Goal: Check status: Check status

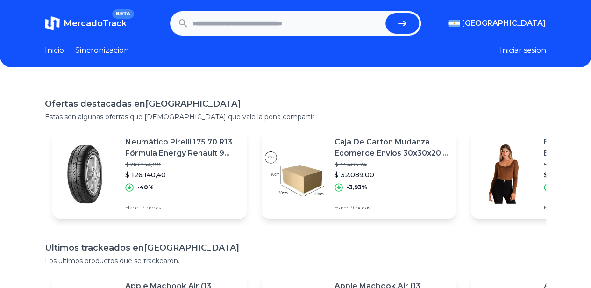
click at [304, 22] on input "text" at bounding box center [286, 23] width 189 height 21
type input "**********"
click at [385, 13] on button "submit" at bounding box center [402, 23] width 34 height 21
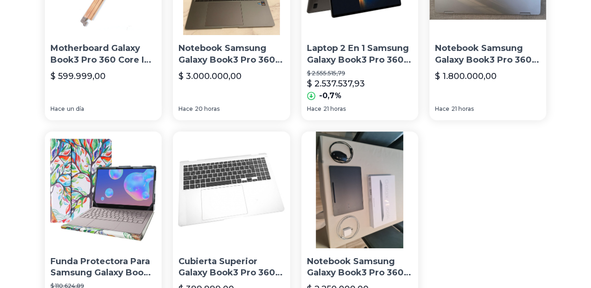
scroll to position [93, 0]
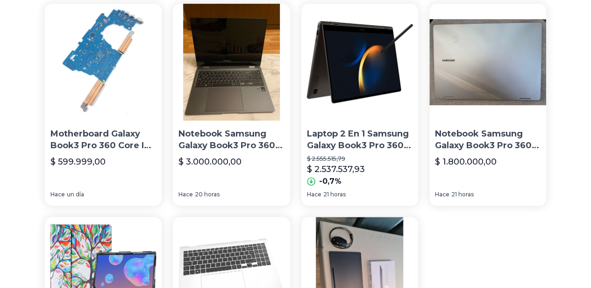
click at [309, 128] on p "Laptop 2 En 1 Samsung Galaxy Book3 Pro 360 (16 Amoled De 300" at bounding box center [360, 139] width 106 height 23
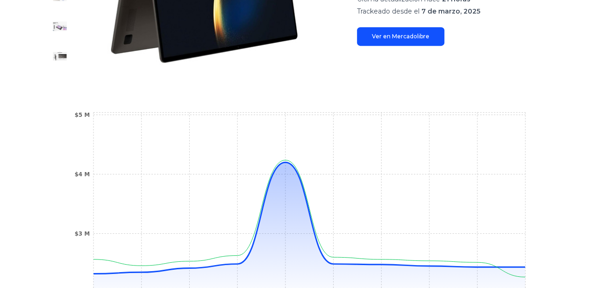
scroll to position [72, 0]
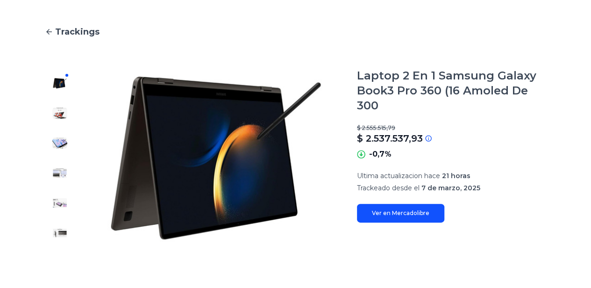
click at [63, 106] on img at bounding box center [59, 113] width 15 height 15
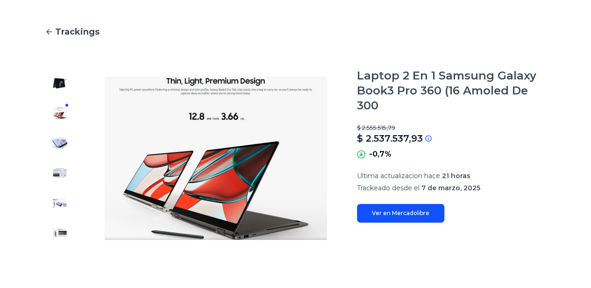
click at [61, 145] on img at bounding box center [59, 142] width 15 height 15
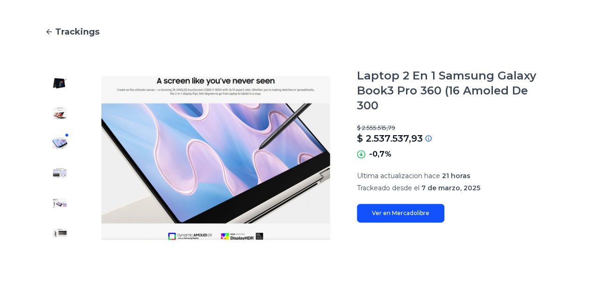
click at [58, 119] on img at bounding box center [59, 113] width 15 height 15
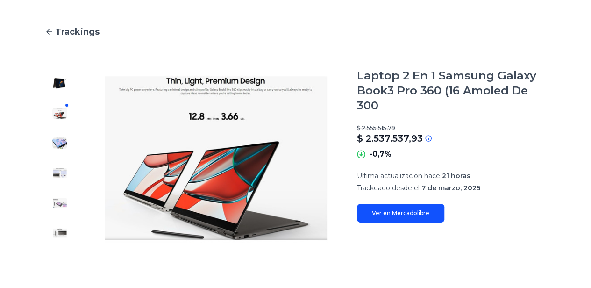
click at [58, 169] on img at bounding box center [59, 172] width 15 height 15
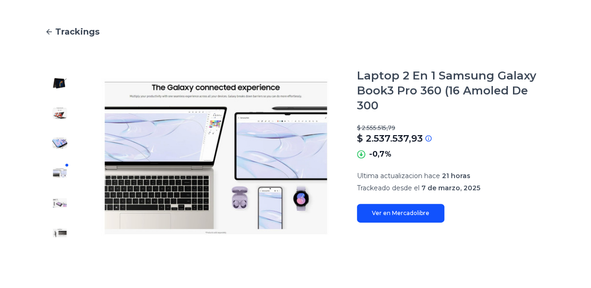
click at [63, 190] on div at bounding box center [60, 157] width 30 height 179
click at [67, 213] on div at bounding box center [60, 157] width 30 height 179
click at [59, 207] on img at bounding box center [59, 202] width 15 height 15
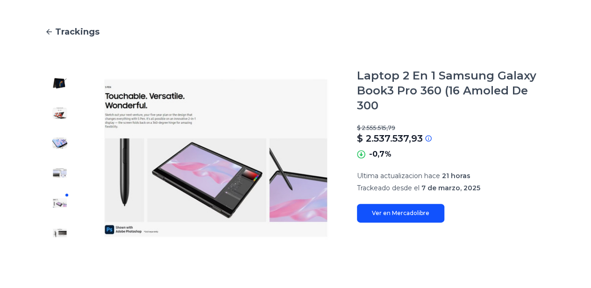
scroll to position [0, 0]
